Goal: Complete application form

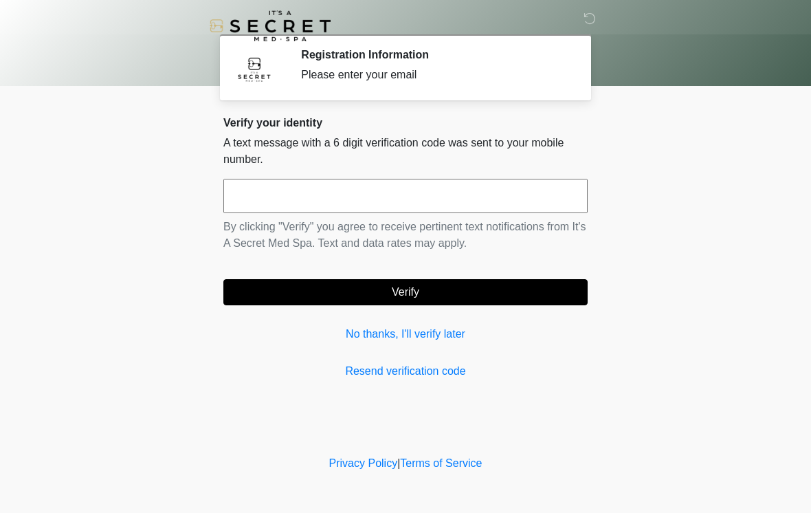
click at [461, 201] on input "text" at bounding box center [405, 196] width 364 height 34
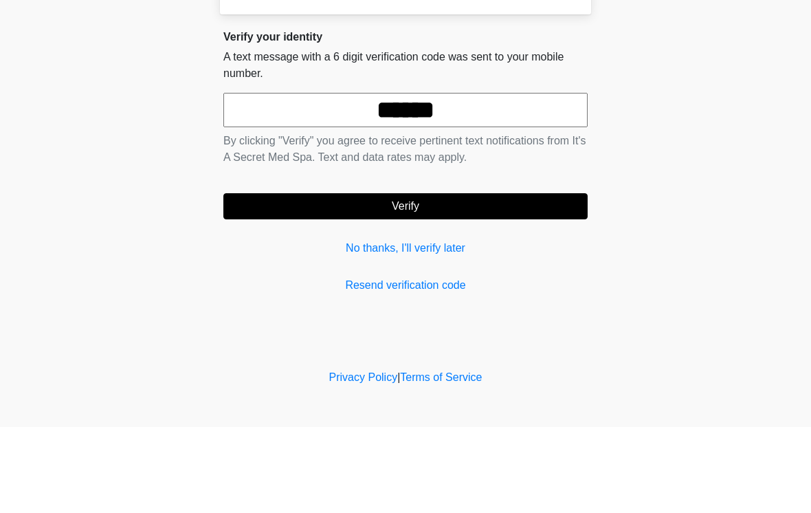
type input "******"
click at [501, 279] on button "Verify" at bounding box center [405, 292] width 364 height 26
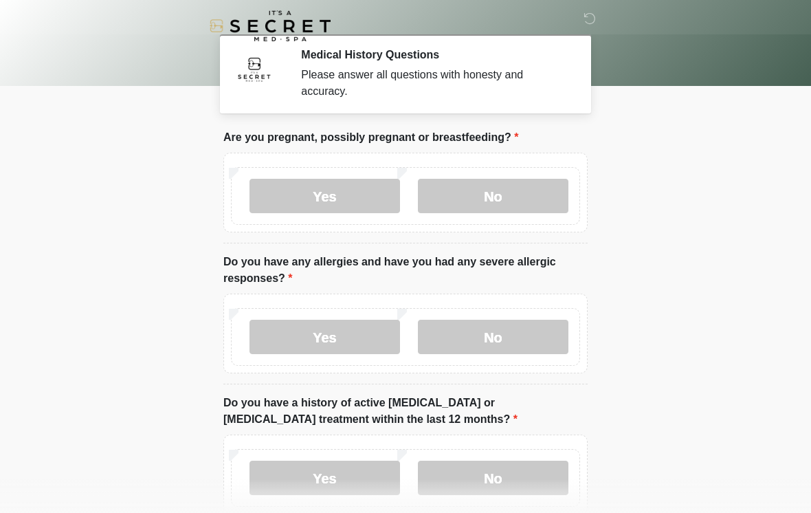
click at [511, 196] on label "No" at bounding box center [493, 196] width 151 height 34
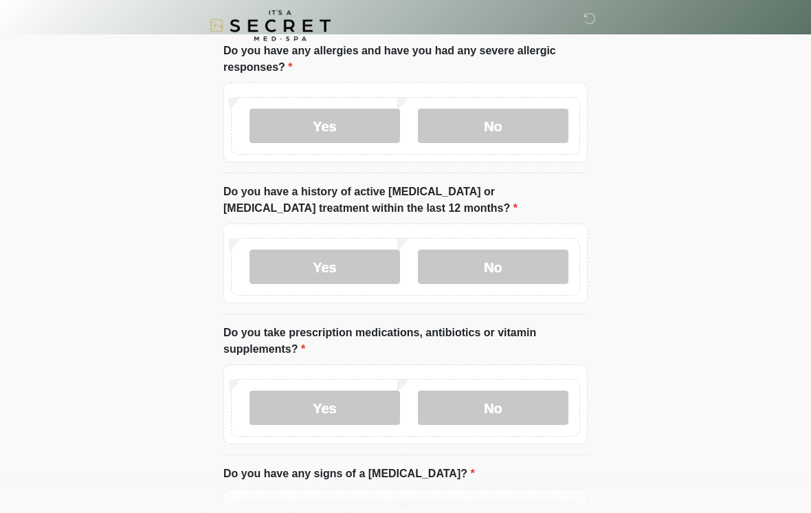
scroll to position [210, 0]
click at [529, 137] on label "No" at bounding box center [493, 126] width 151 height 34
click at [526, 259] on label "No" at bounding box center [493, 267] width 151 height 34
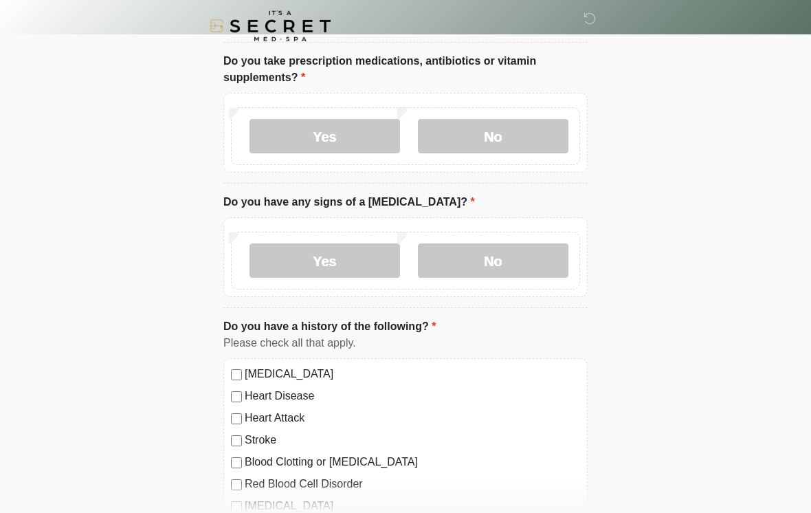
scroll to position [493, 0]
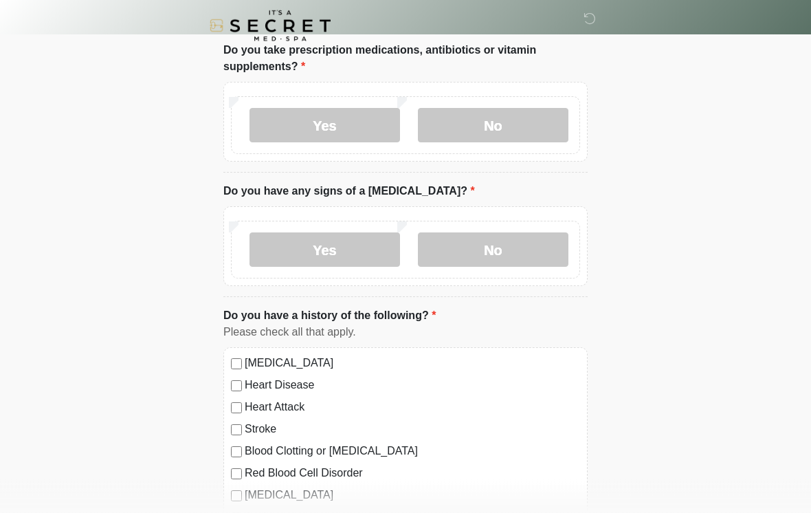
click at [332, 114] on label "Yes" at bounding box center [324, 126] width 151 height 34
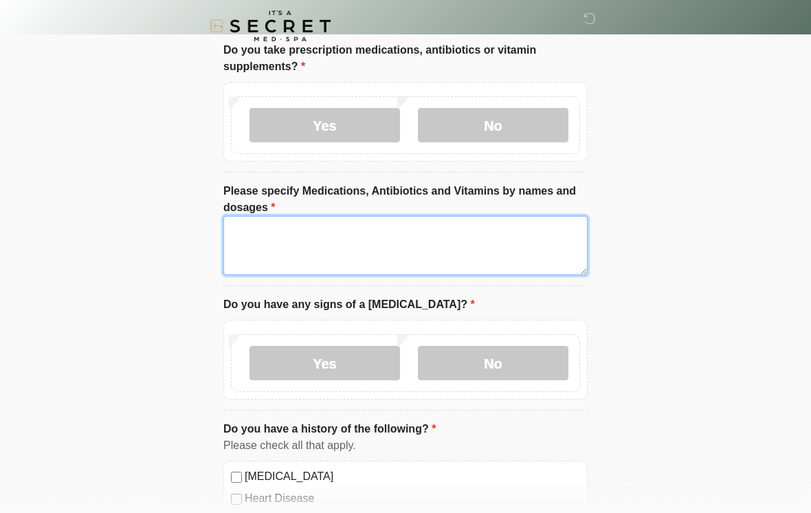
click at [458, 237] on textarea "Please specify Medications, Antibiotics and Vitamins by names and dosages" at bounding box center [405, 245] width 364 height 59
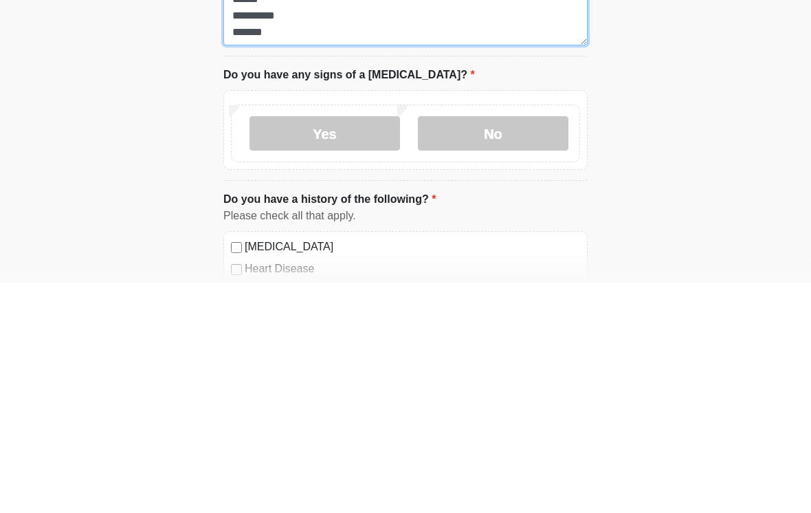
type textarea "**********"
click at [517, 346] on label "No" at bounding box center [493, 363] width 151 height 34
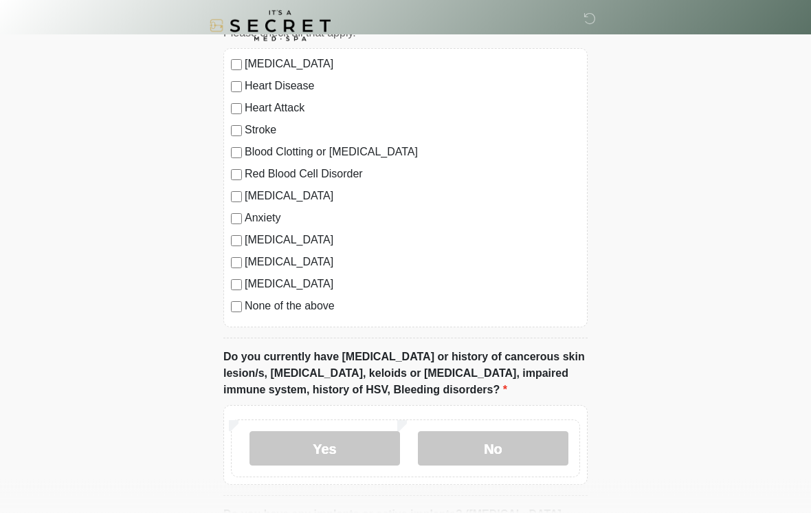
scroll to position [944, 0]
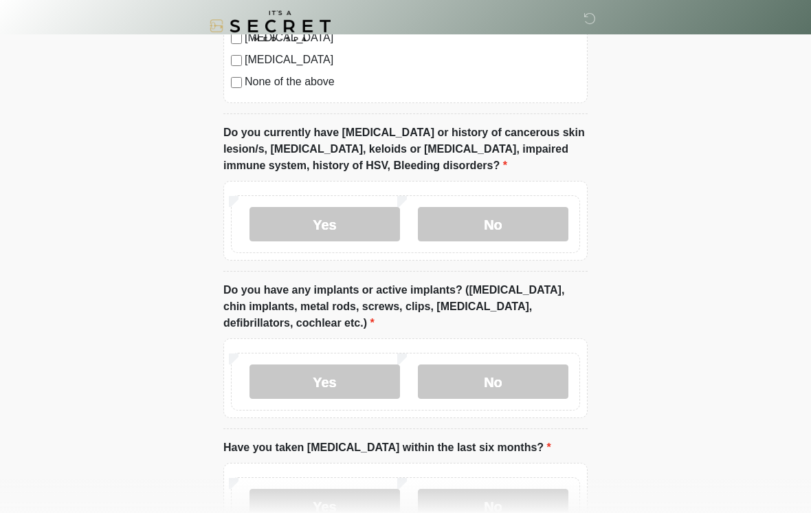
click at [538, 230] on label "No" at bounding box center [493, 224] width 151 height 34
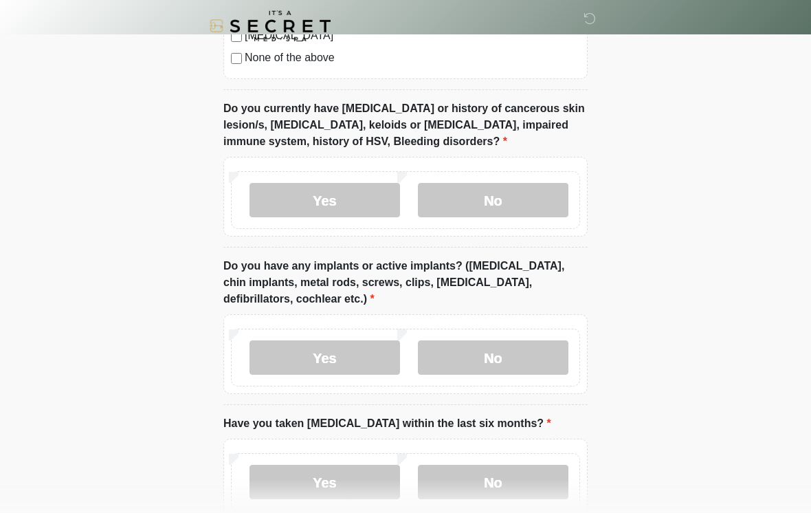
scroll to position [1257, 0]
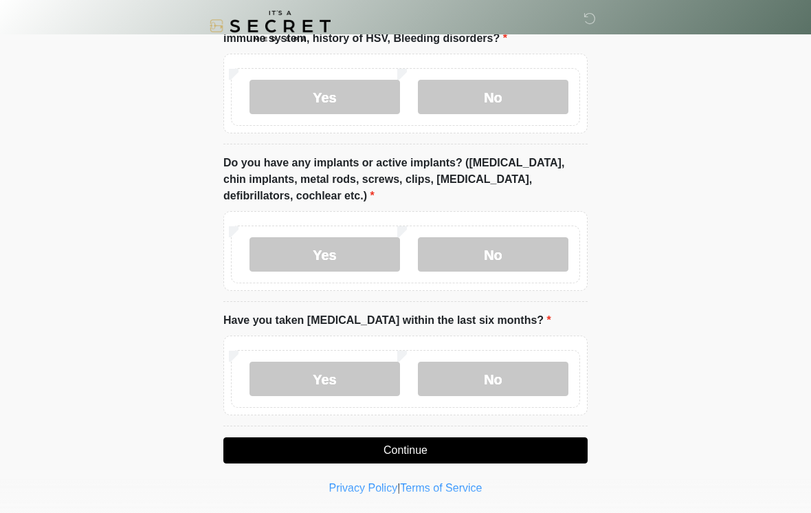
click at [354, 243] on label "Yes" at bounding box center [324, 254] width 151 height 34
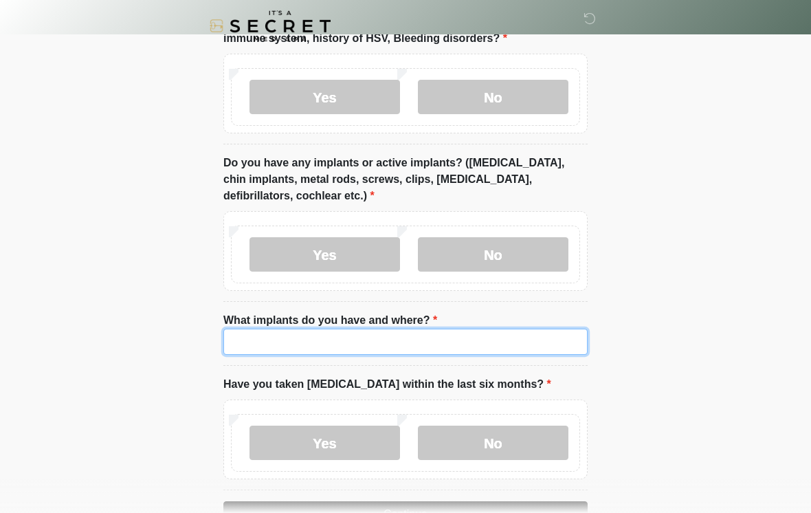
click at [463, 337] on input "What implants do you have and where?" at bounding box center [405, 341] width 364 height 26
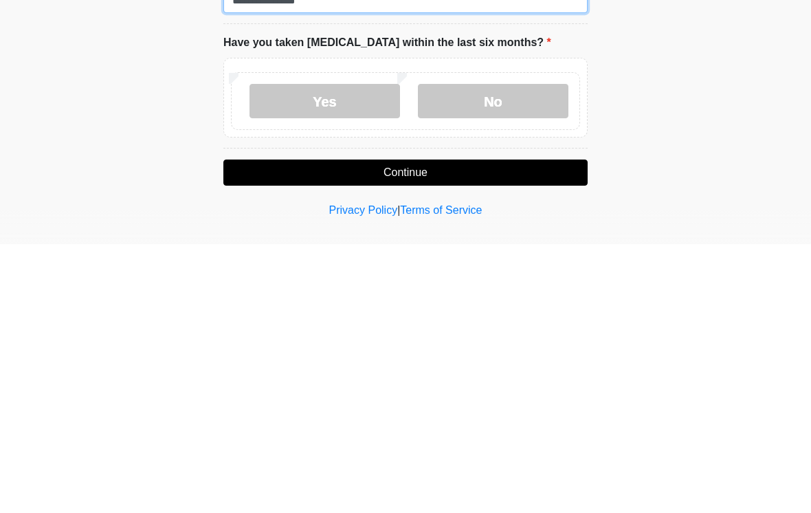
type input "**********"
click at [531, 353] on label "No" at bounding box center [493, 370] width 151 height 34
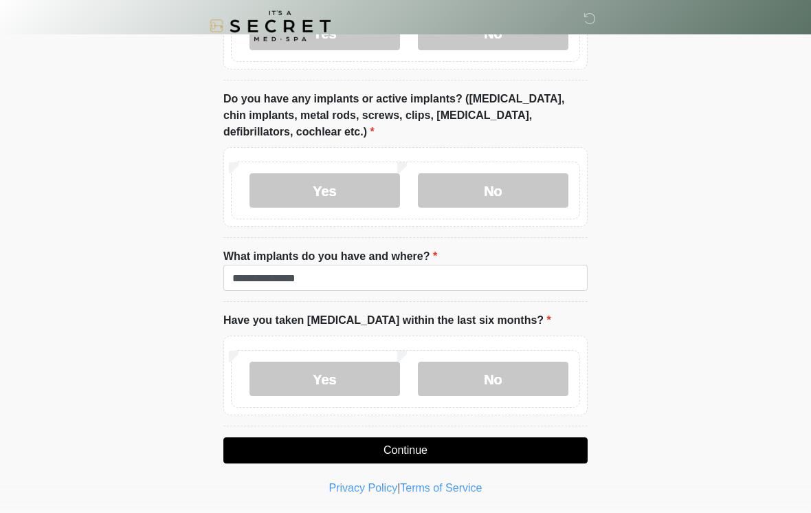
click at [531, 444] on button "Continue" at bounding box center [405, 450] width 364 height 26
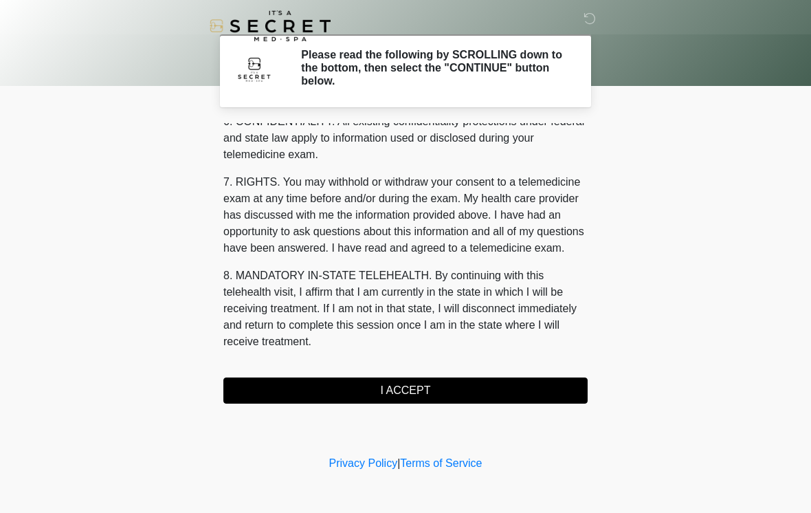
scroll to position [559, 0]
click at [485, 390] on button "I ACCEPT" at bounding box center [405, 390] width 364 height 26
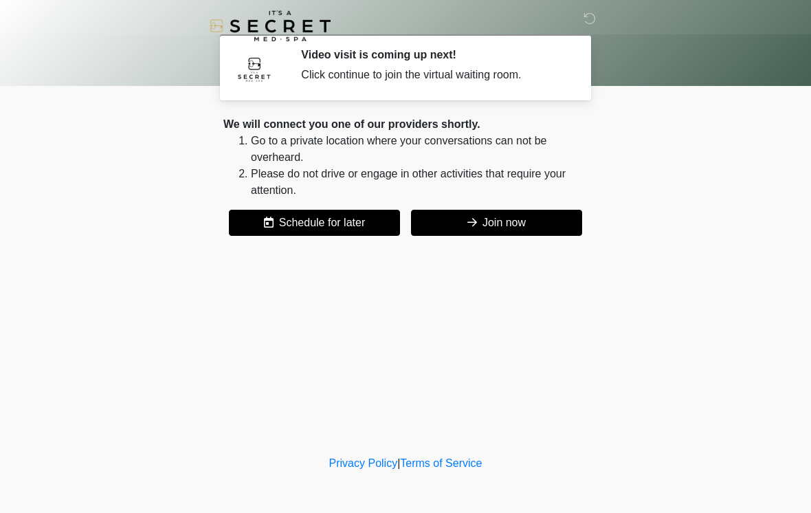
click at [524, 219] on button "Join now" at bounding box center [496, 223] width 171 height 26
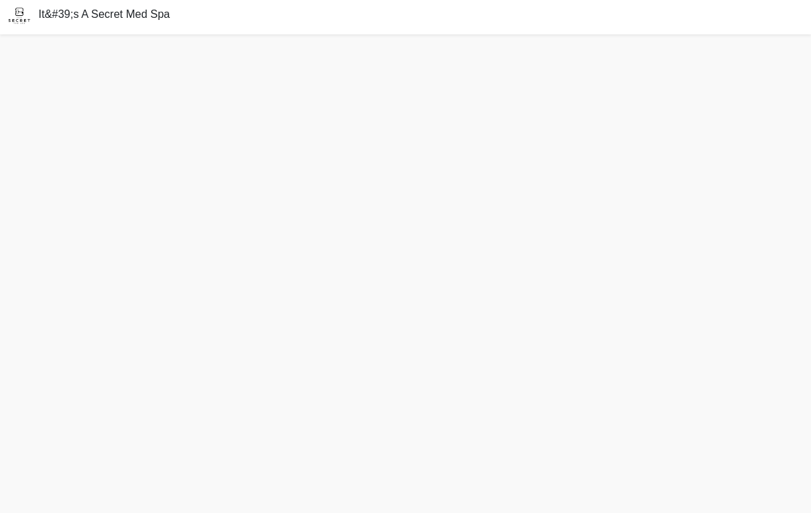
scroll to position [25, 0]
